Goal: Task Accomplishment & Management: Manage account settings

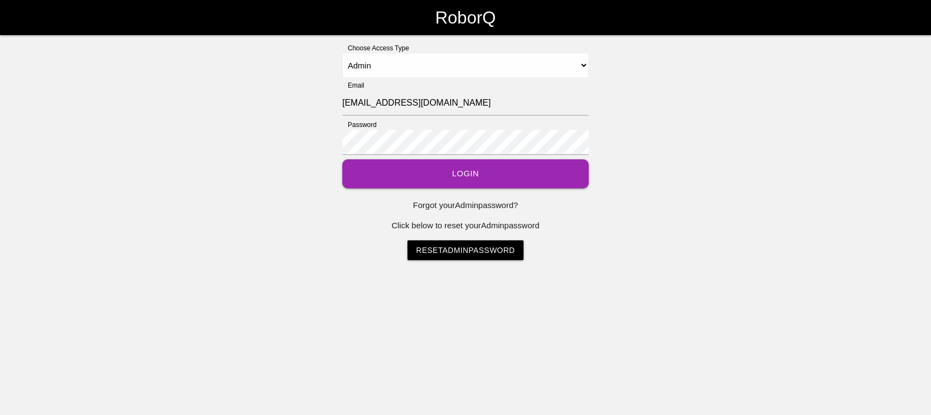
select select "Admin"
click at [481, 171] on button "Login" at bounding box center [465, 173] width 247 height 29
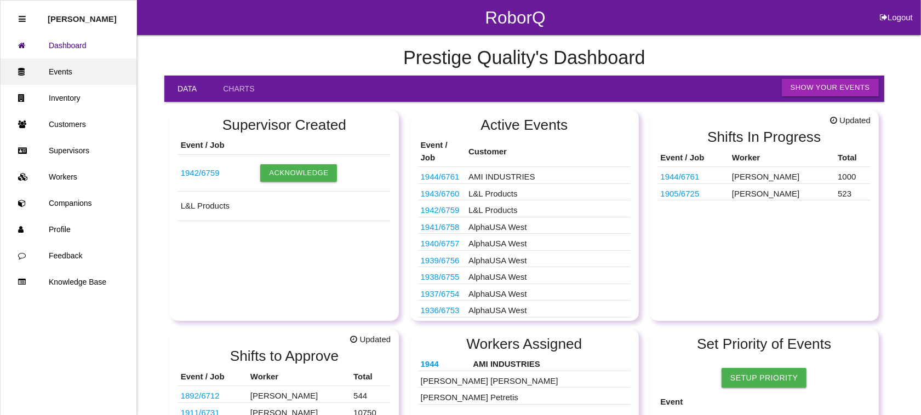
click at [67, 65] on link "Events" at bounding box center [69, 72] width 136 height 26
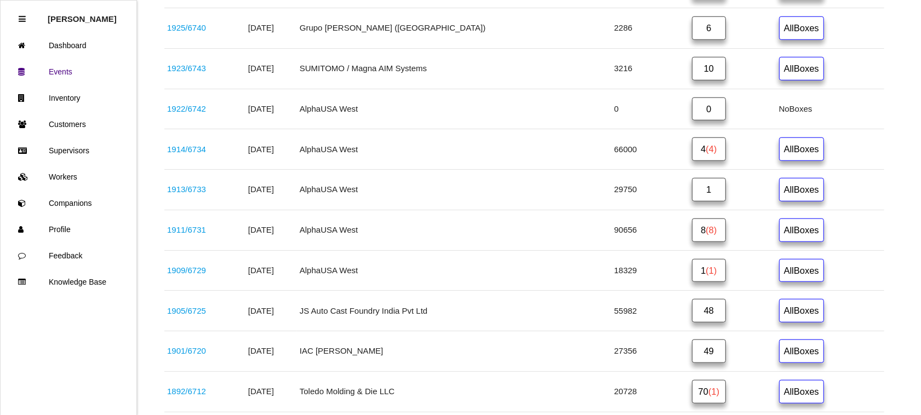
scroll to position [1027, 0]
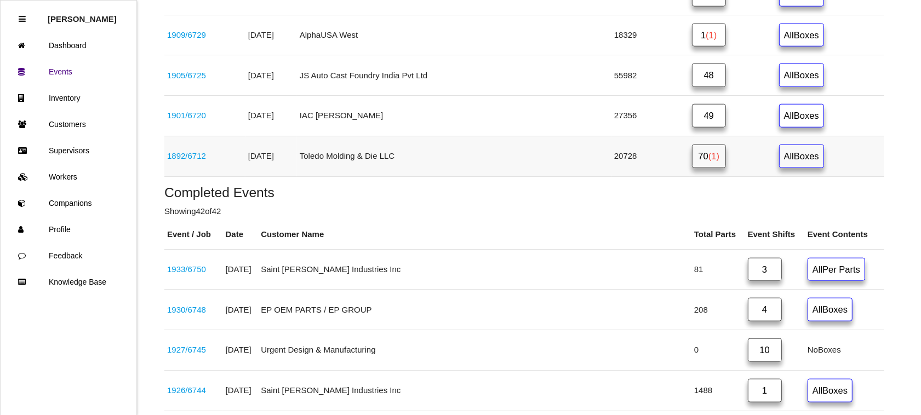
click at [708, 161] on span "(1)" at bounding box center [713, 156] width 11 height 10
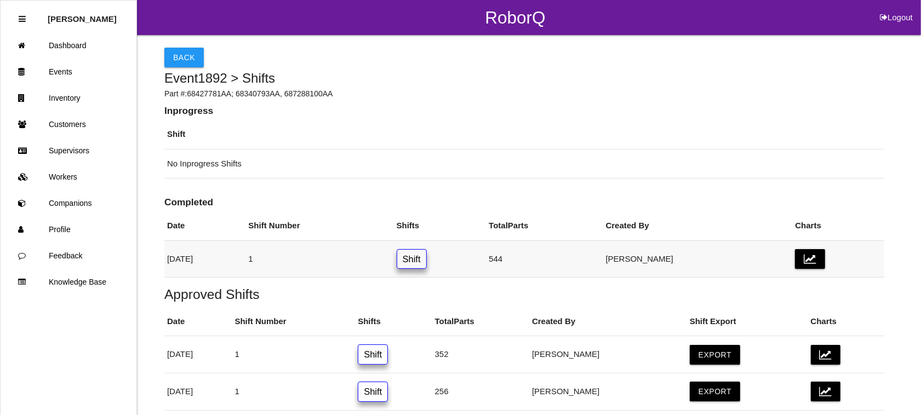
click at [427, 261] on link "Shift" at bounding box center [412, 259] width 30 height 20
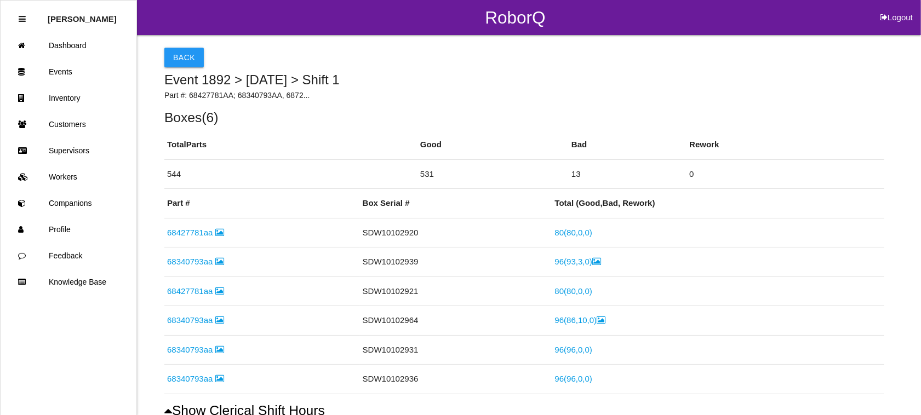
click at [899, 8] on button "Logout" at bounding box center [896, 4] width 49 height 8
select select "Admin"
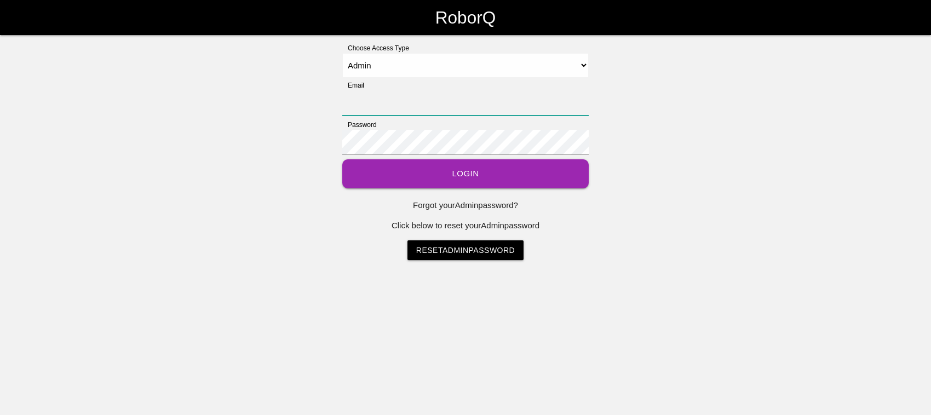
type input "[EMAIL_ADDRESS][DOMAIN_NAME]"
click at [434, 171] on button "Login" at bounding box center [465, 173] width 247 height 29
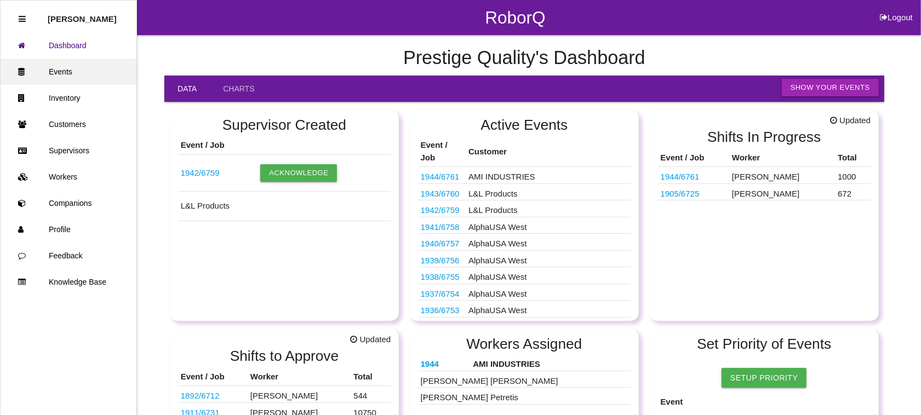
click at [77, 70] on link "Events" at bounding box center [69, 72] width 136 height 26
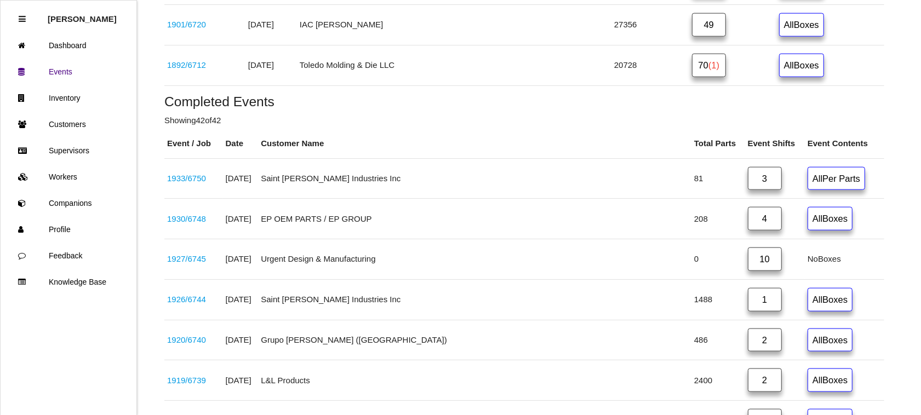
scroll to position [1027, 0]
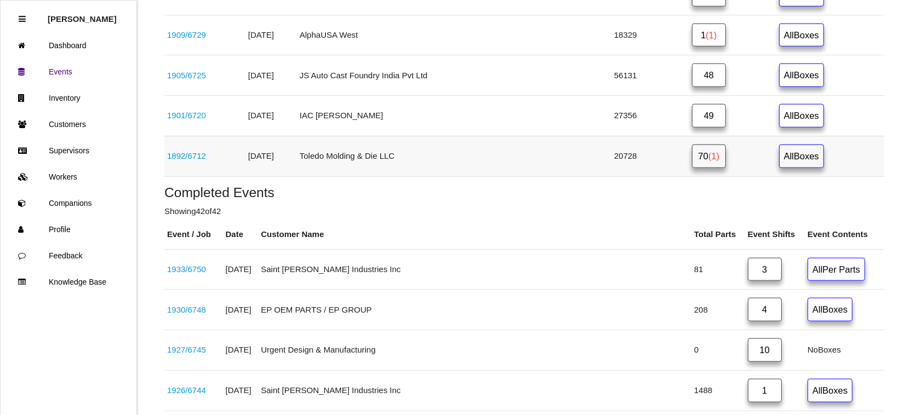
click at [708, 161] on span "(1)" at bounding box center [713, 156] width 11 height 10
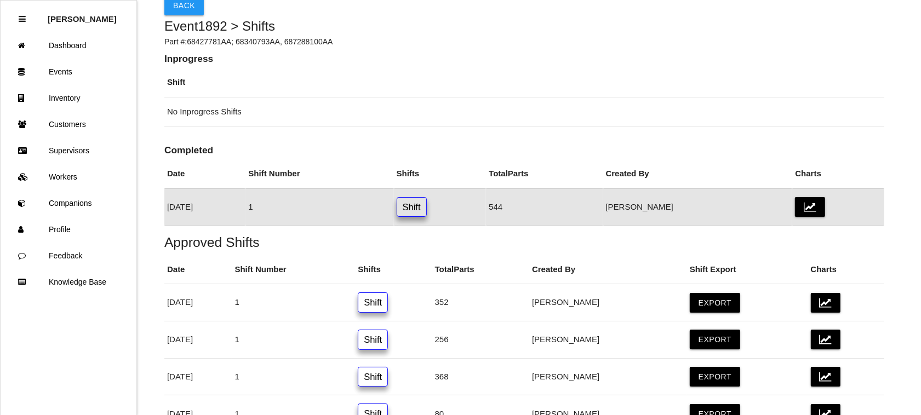
click at [427, 205] on link "Shift" at bounding box center [412, 207] width 30 height 20
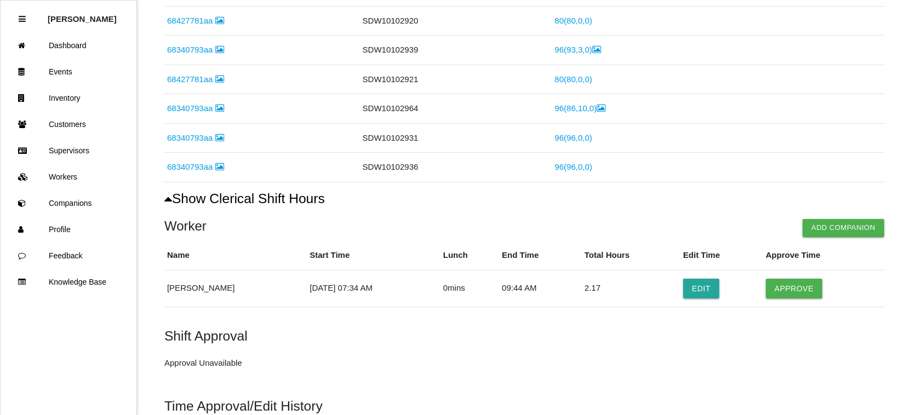
scroll to position [330, 0]
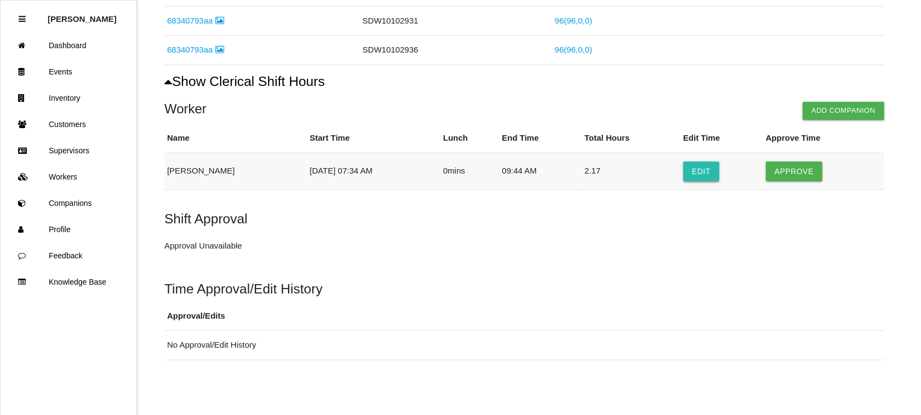
click at [708, 171] on button "Edit" at bounding box center [701, 172] width 36 height 20
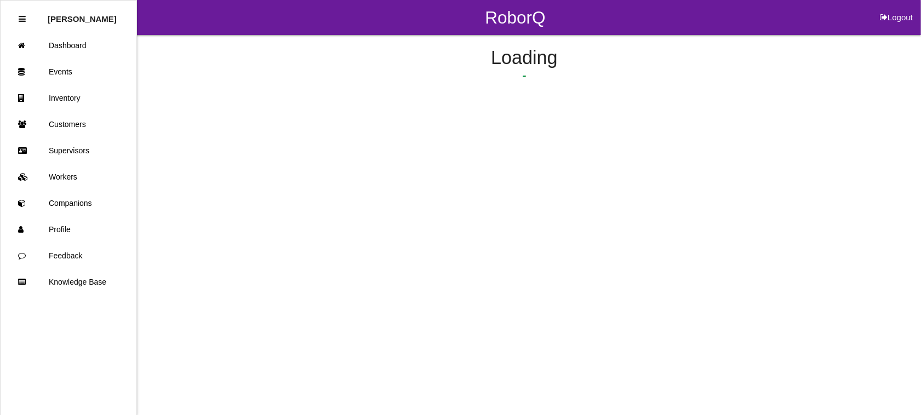
select select "7"
select select "34"
select select "9"
select select "44"
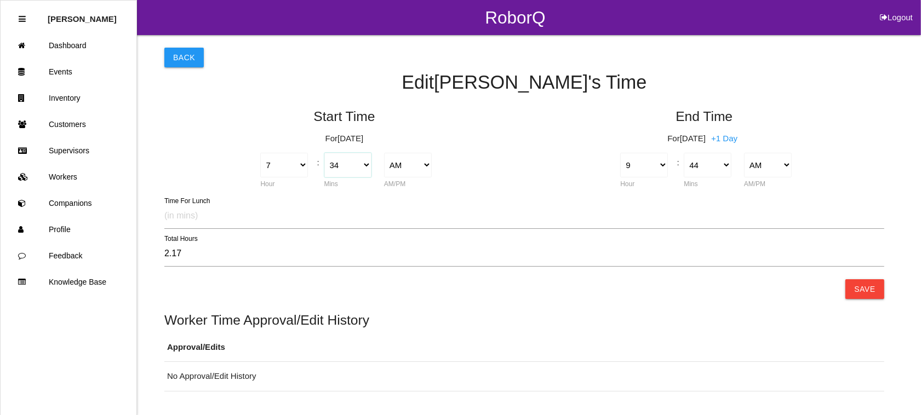
click at [362, 163] on select "00 01 02 03 04 05 06 07 08 09 10 11 12 13 14 15 16 17 18 19 20 21 22 23 24 25 2…" at bounding box center [348, 165] width 48 height 25
select select "30"
click at [324, 153] on select "00 01 02 03 04 05 06 07 08 09 10 11 12 13 14 15 16 17 18 19 20 21 22 23 24 25 2…" at bounding box center [348, 165] width 48 height 25
type input "2.23"
click at [712, 167] on select "00 01 02 03 04 05 06 07 08 09 10 11 12 13 14 15 16 17 18 19 20 21 22 23 24 25 2…" at bounding box center [708, 165] width 48 height 25
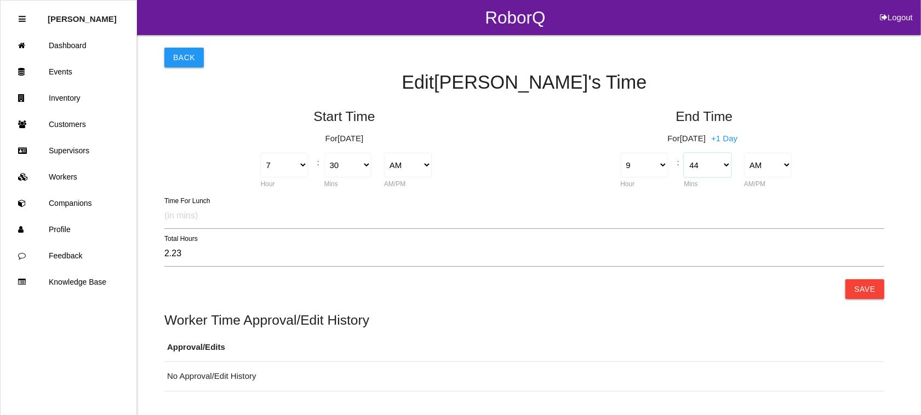
select select "45"
click at [684, 153] on select "00 01 02 03 04 05 06 07 08 09 10 11 12 13 14 15 16 17 18 19 20 21 22 23 24 25 2…" at bounding box center [708, 165] width 48 height 25
type input "2.25"
click at [864, 284] on button "Save" at bounding box center [864, 289] width 38 height 20
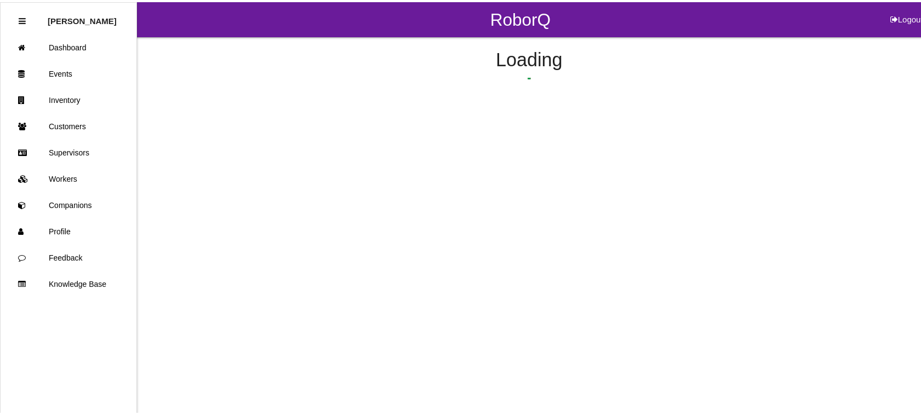
scroll to position [229, 0]
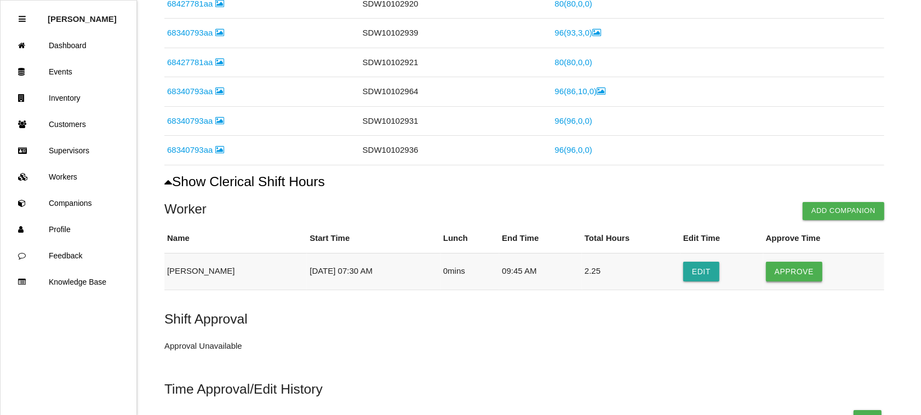
click at [792, 266] on button "Approve" at bounding box center [794, 272] width 56 height 20
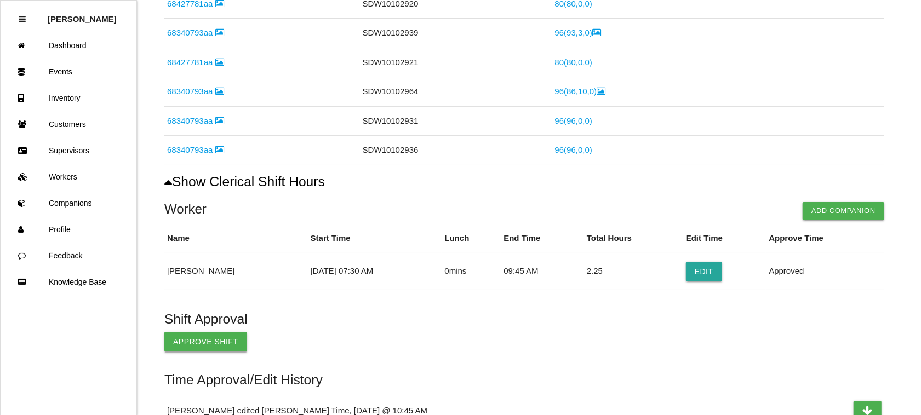
click at [209, 339] on button "Approve Shift" at bounding box center [205, 342] width 83 height 20
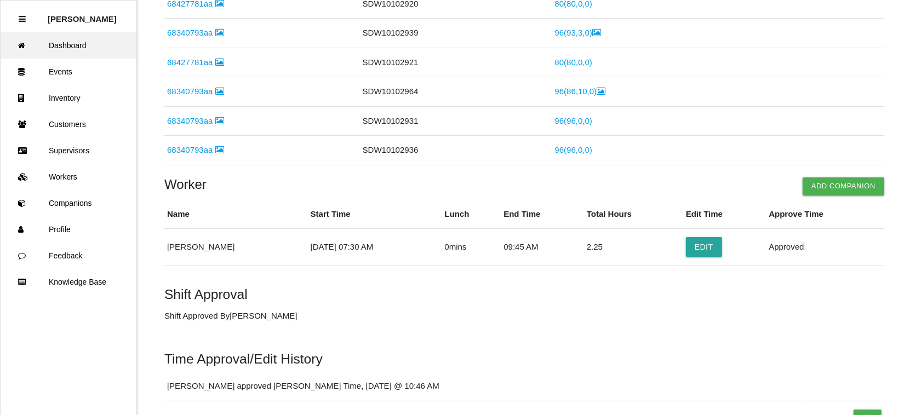
click at [69, 44] on link "Dashboard" at bounding box center [69, 45] width 136 height 26
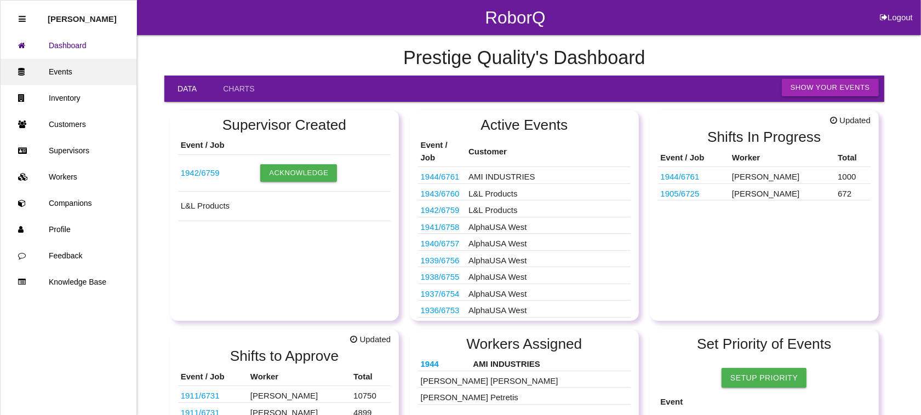
click at [62, 69] on link "Events" at bounding box center [69, 72] width 136 height 26
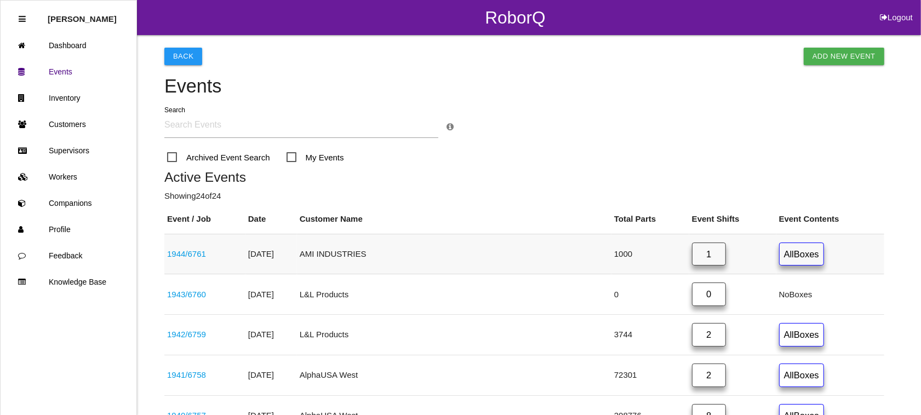
click at [188, 255] on link "1944 / 6761" at bounding box center [186, 253] width 39 height 9
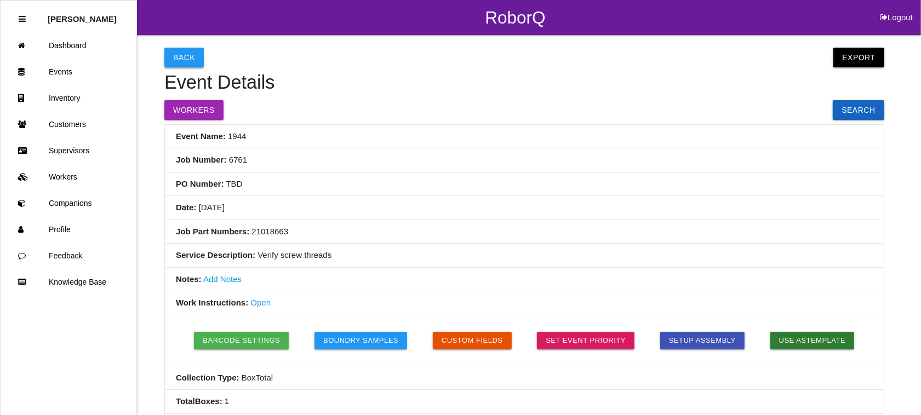
click at [187, 53] on button "Back" at bounding box center [183, 58] width 39 height 20
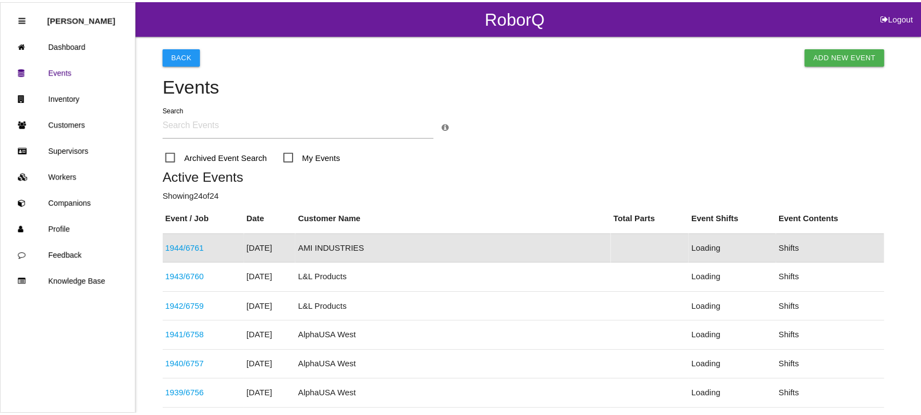
scroll to position [41, 0]
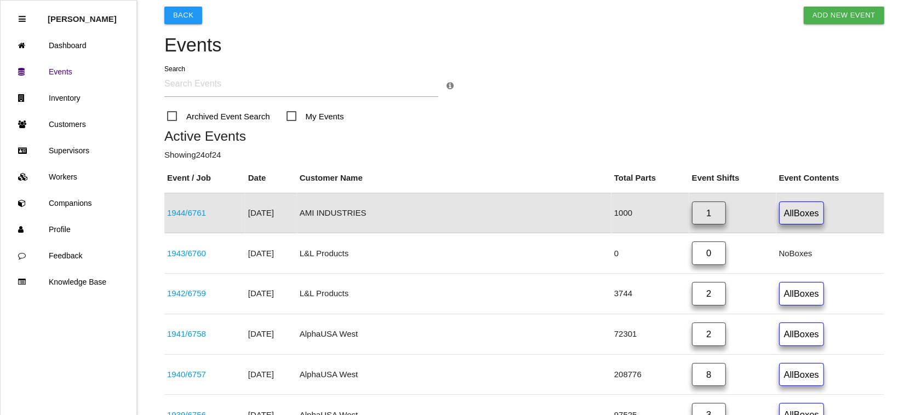
click at [696, 210] on link "1" at bounding box center [709, 214] width 34 height 24
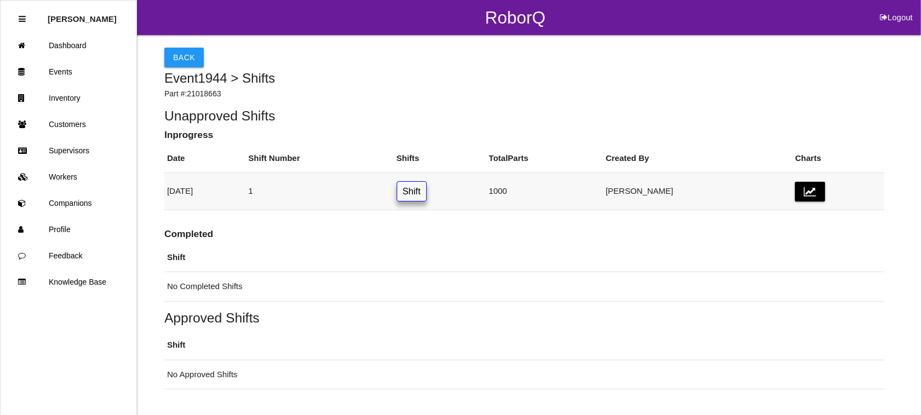
click at [427, 192] on link "Shift" at bounding box center [412, 191] width 30 height 20
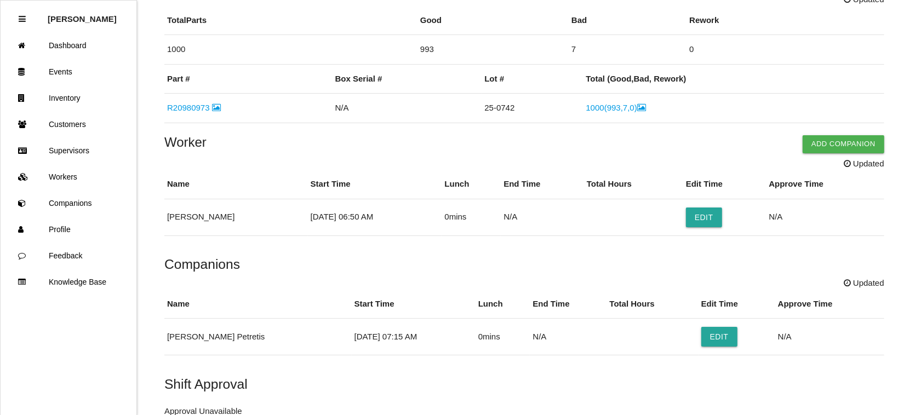
scroll to position [205, 0]
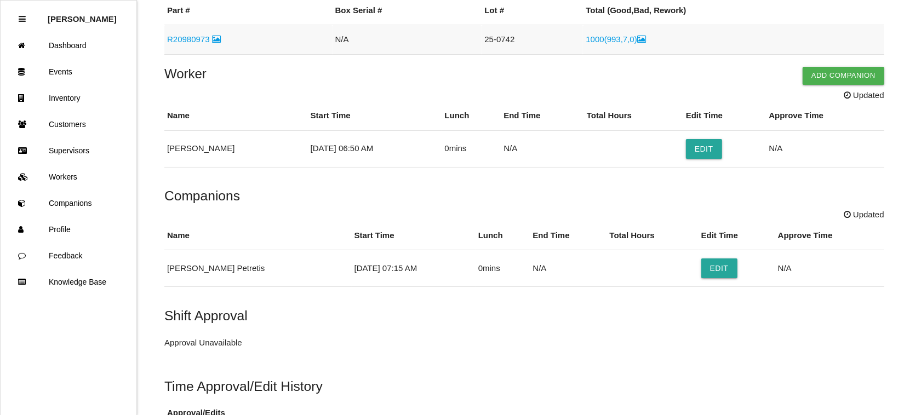
click at [190, 43] on link "R20980973" at bounding box center [194, 39] width 54 height 9
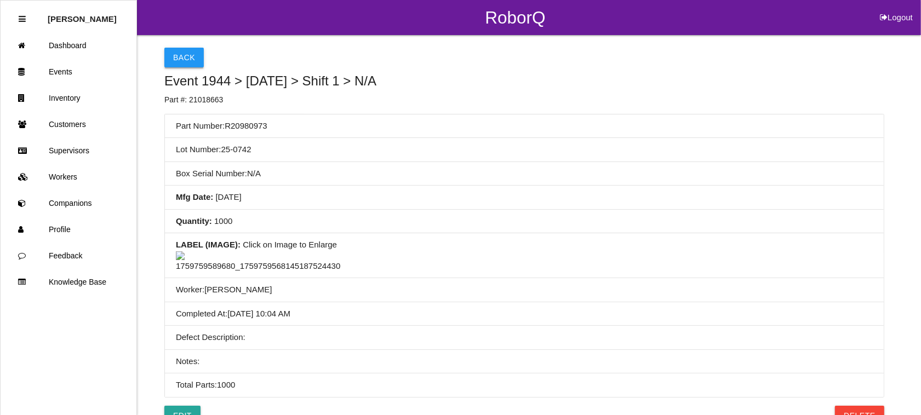
click at [189, 56] on button "Back" at bounding box center [183, 58] width 39 height 20
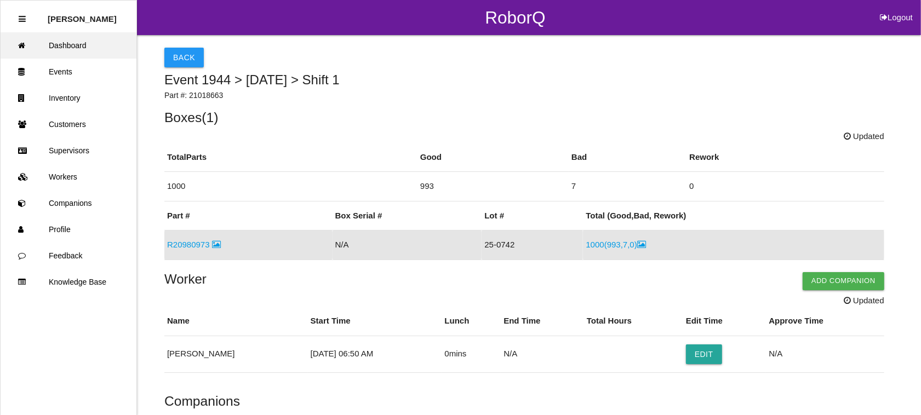
click at [72, 47] on link "Dashboard" at bounding box center [69, 45] width 136 height 26
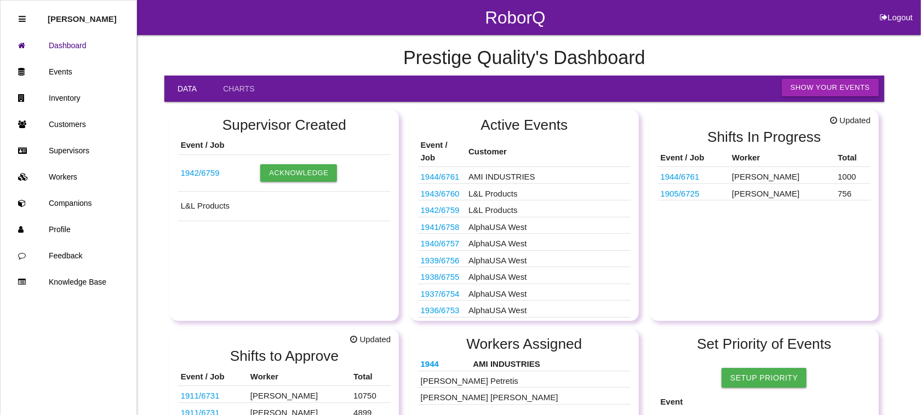
click at [900, 8] on button "Logout" at bounding box center [896, 4] width 49 height 8
select select "Admin"
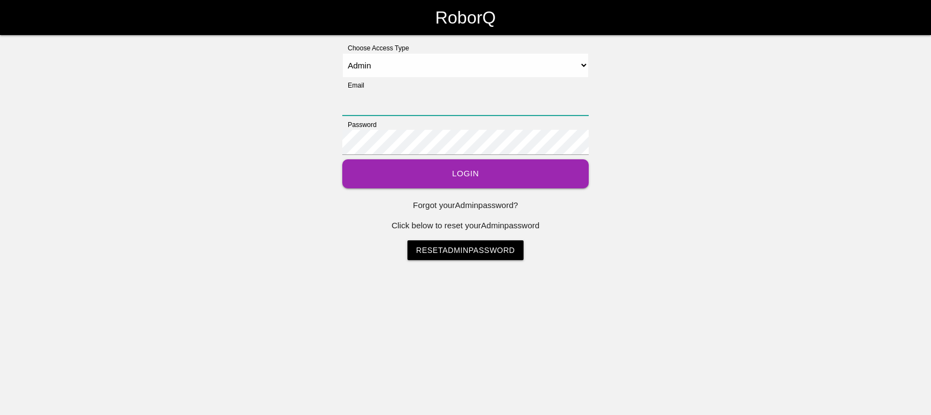
type input "[EMAIL_ADDRESS][DOMAIN_NAME]"
